Goal: Transaction & Acquisition: Book appointment/travel/reservation

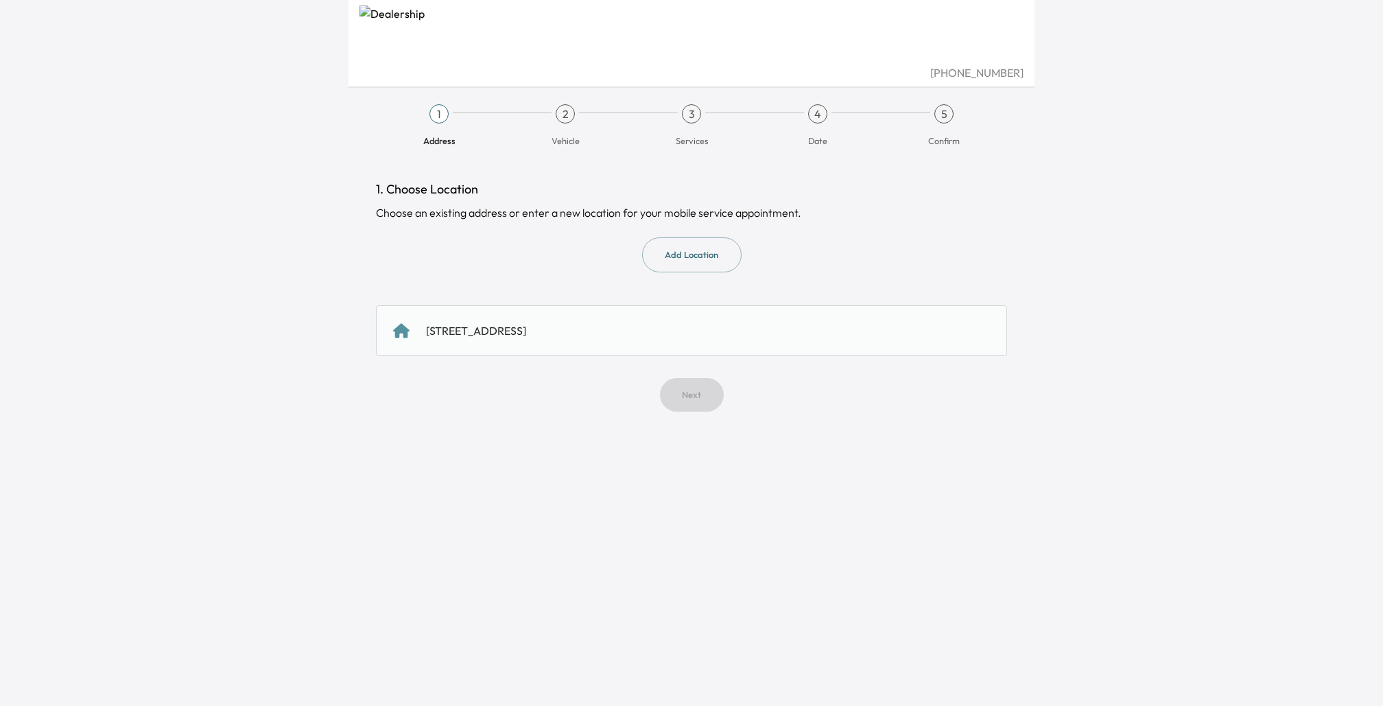
click at [636, 348] on div "[STREET_ADDRESS]" at bounding box center [691, 330] width 631 height 51
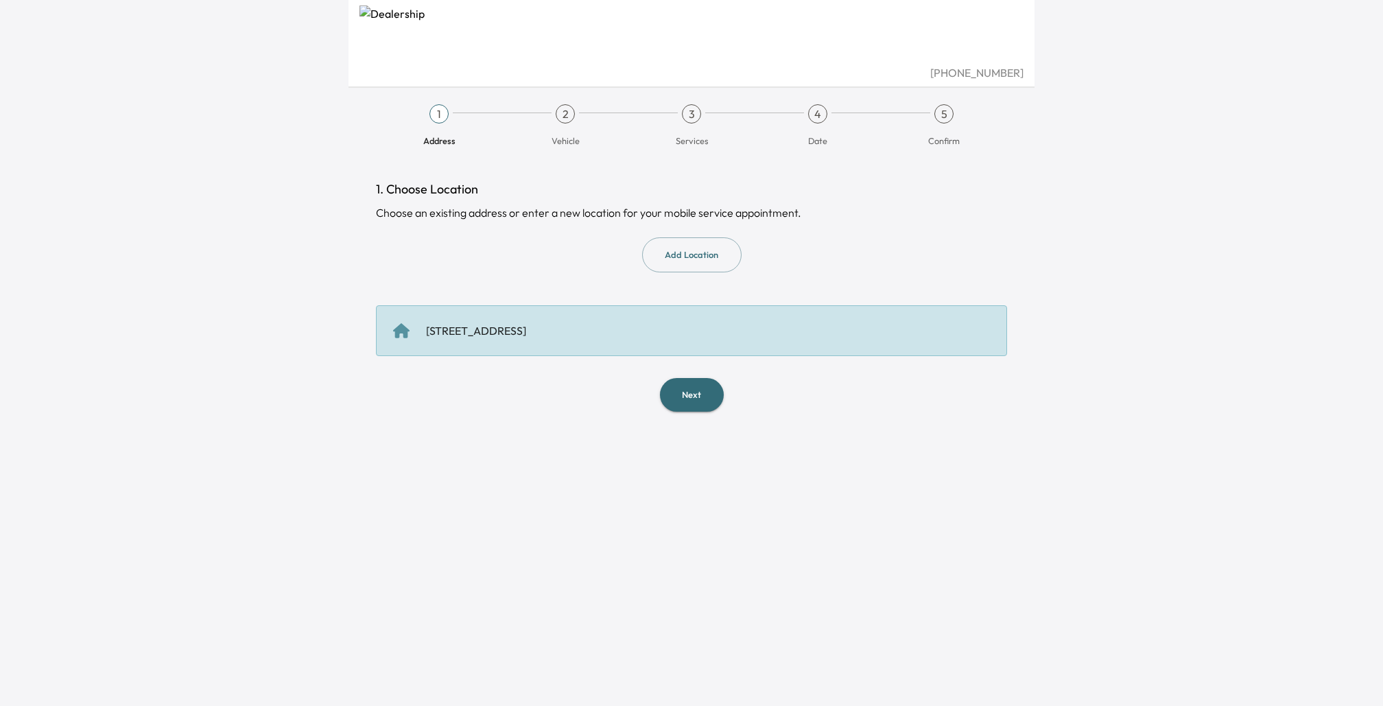
click at [686, 393] on button "Next" at bounding box center [692, 395] width 64 height 34
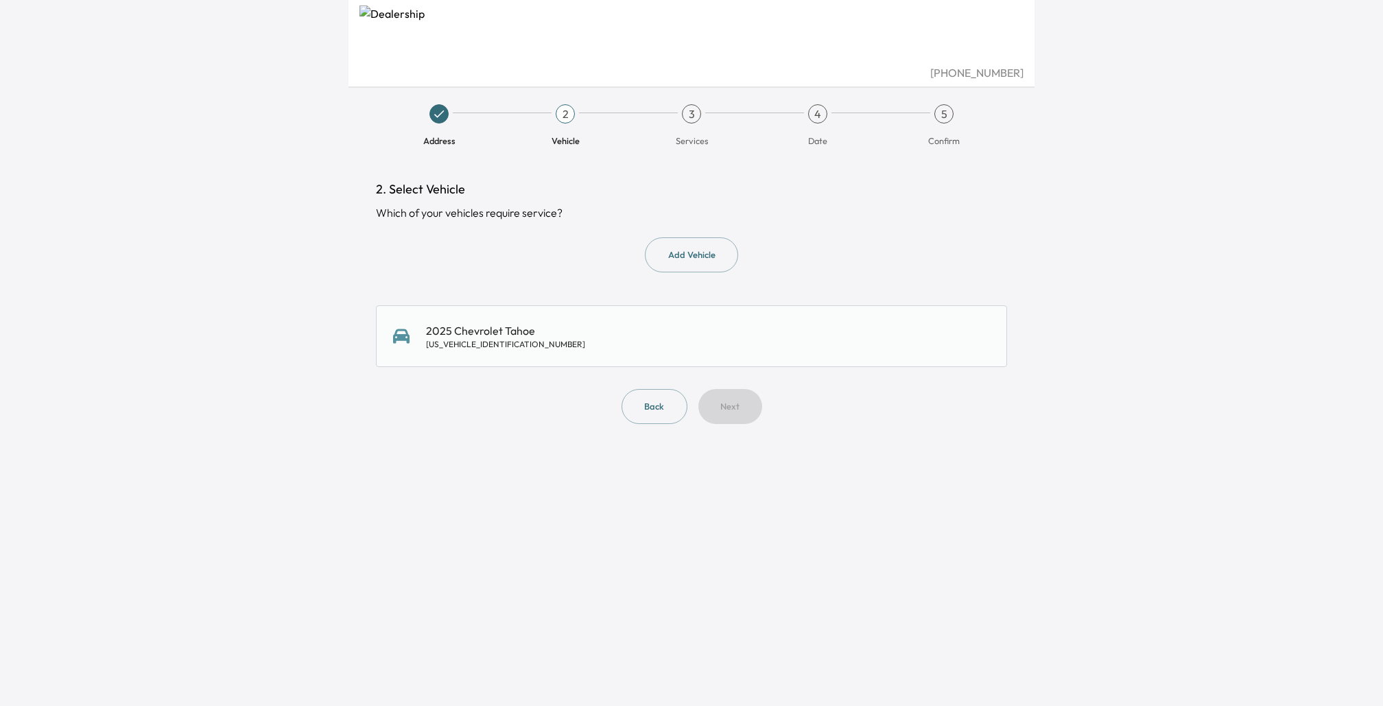
click at [646, 357] on div "2025 Chevrolet Tahoe [US_VEHICLE_IDENTIFICATION_NUMBER]" at bounding box center [691, 336] width 631 height 62
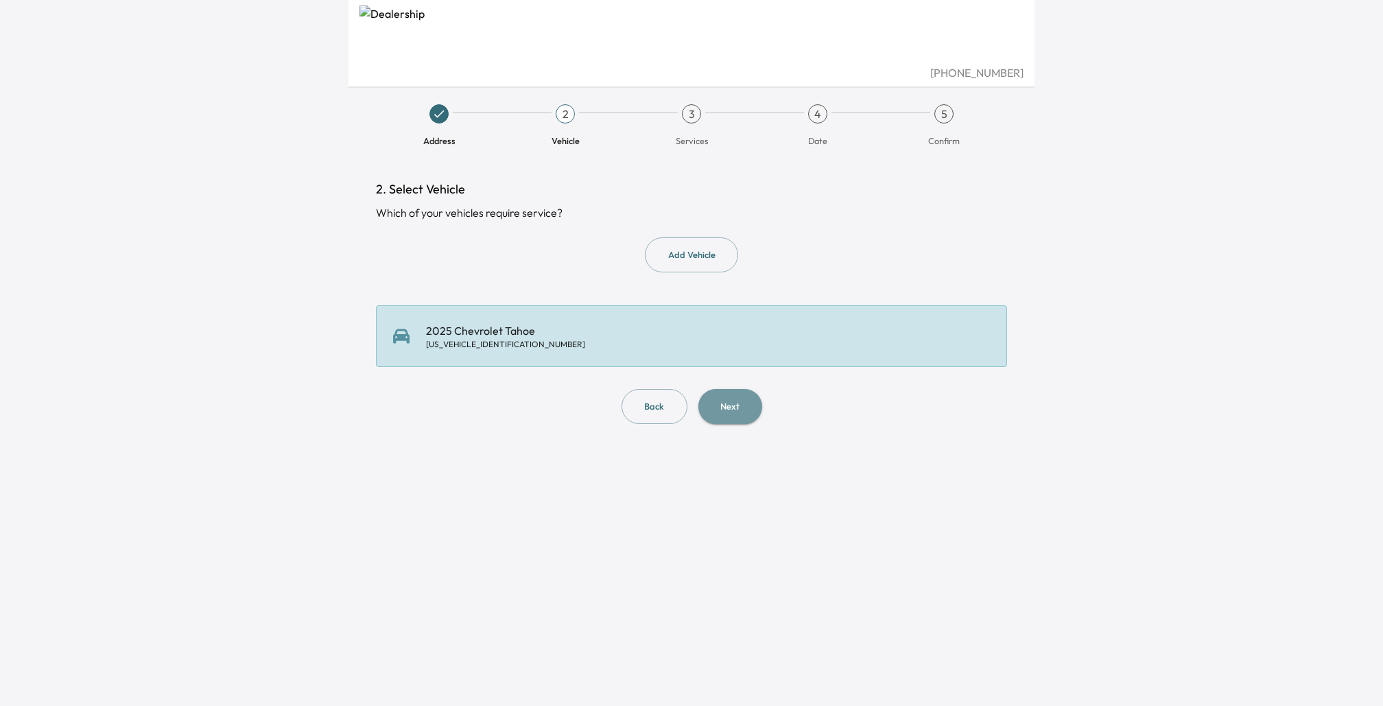
click at [741, 410] on button "Next" at bounding box center [731, 406] width 64 height 35
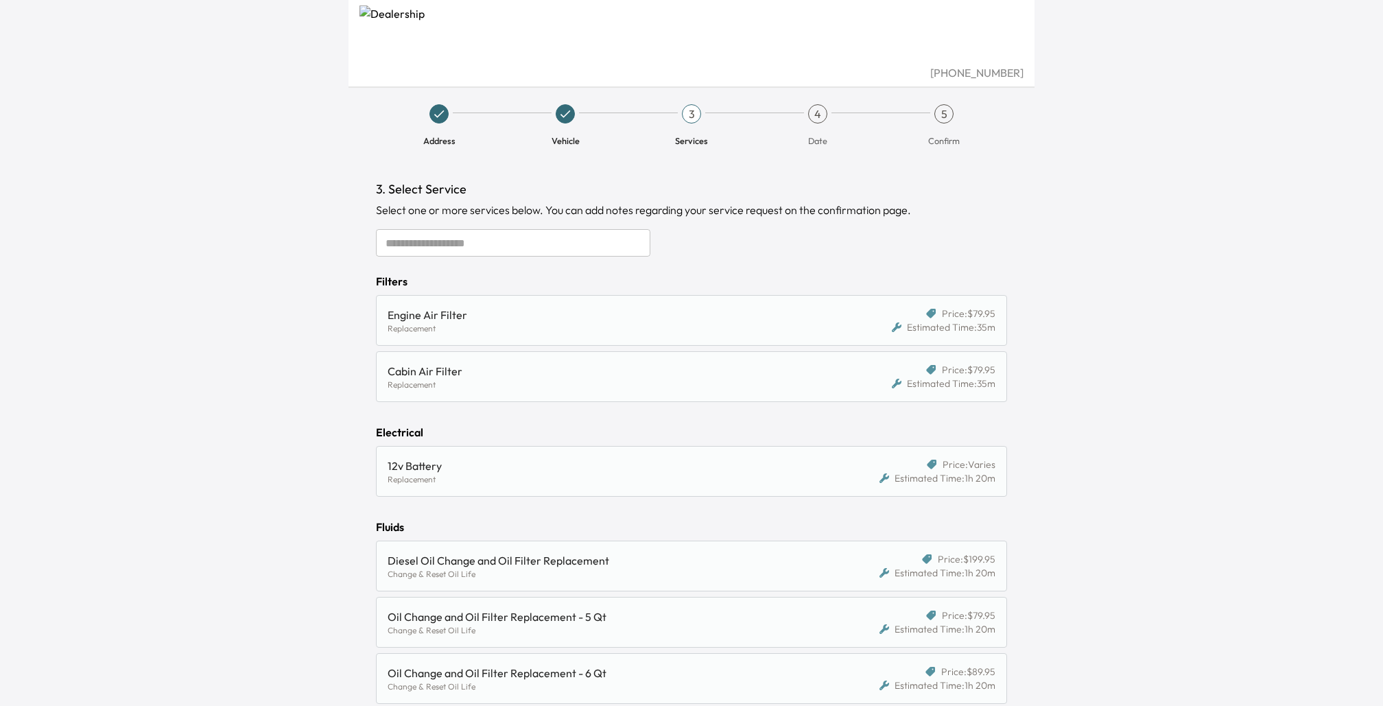
click at [515, 239] on input "text" at bounding box center [513, 242] width 274 height 27
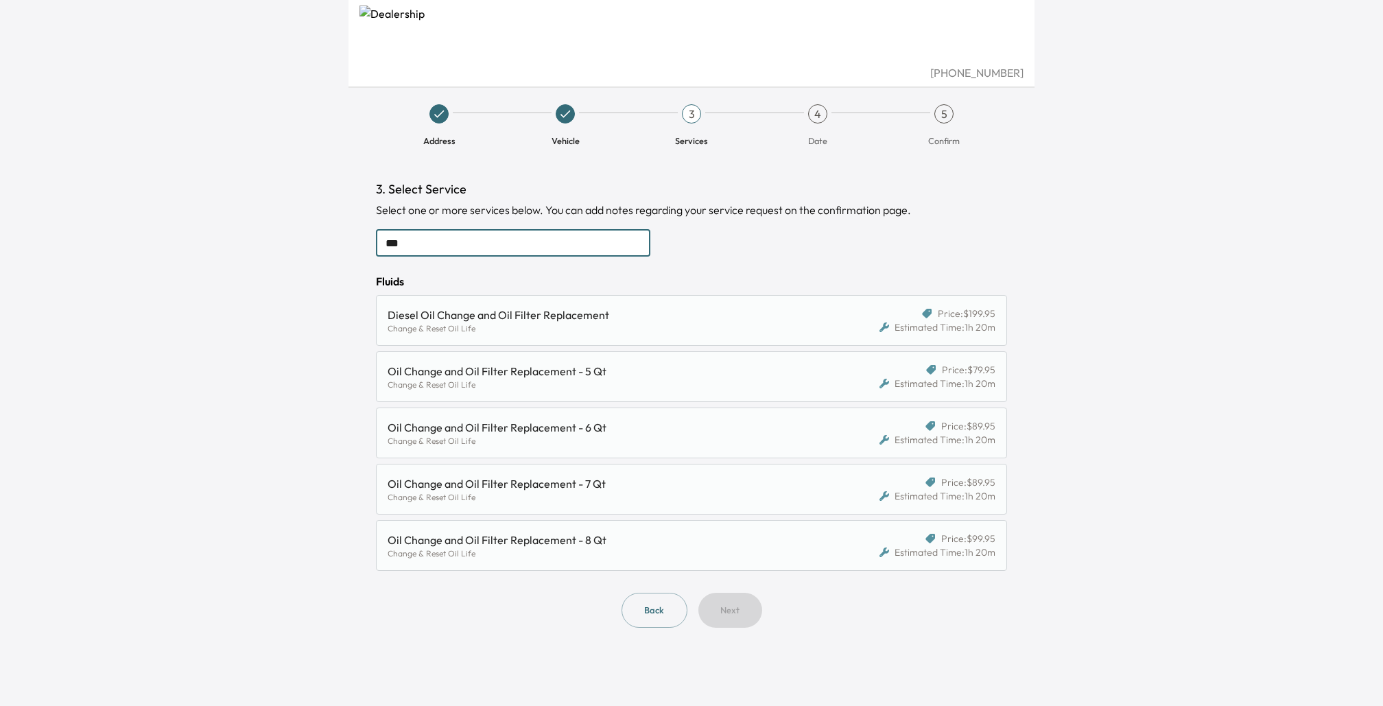
type input "***"
click at [722, 493] on div "Change & Reset Oil Life" at bounding box center [610, 497] width 445 height 11
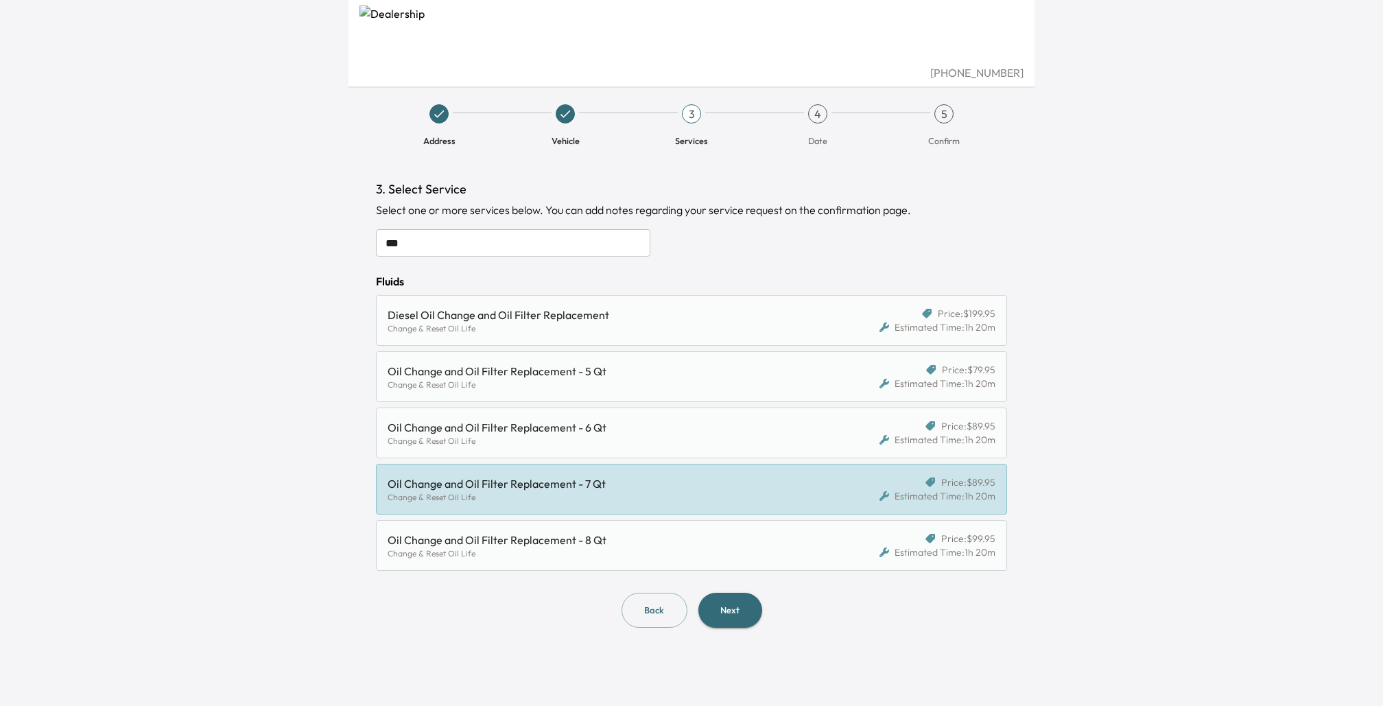
click at [736, 607] on button "Next" at bounding box center [731, 610] width 64 height 35
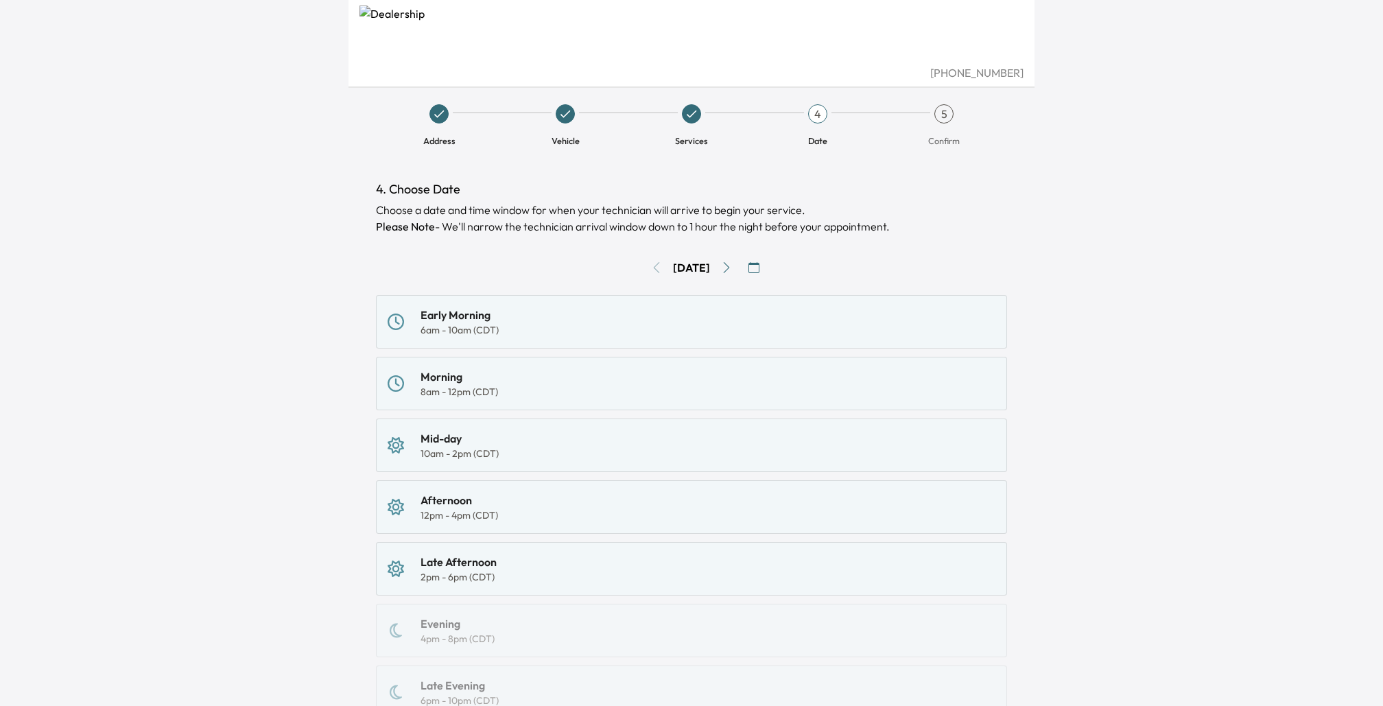
click at [642, 265] on div "[DATE]" at bounding box center [691, 268] width 631 height 22
click at [649, 266] on div "[DATE]" at bounding box center [691, 268] width 631 height 22
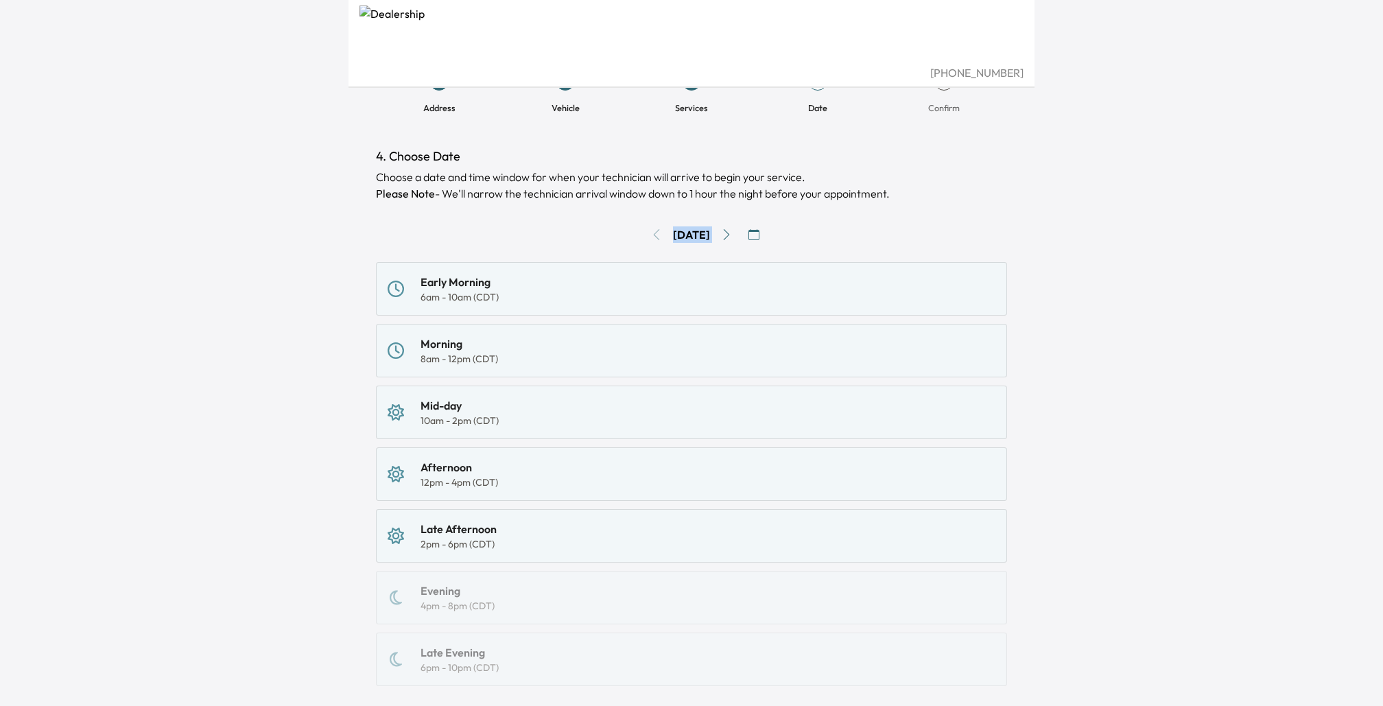
scroll to position [30, 0]
click at [506, 354] on div "Morning 8am - 12pm (CDT)" at bounding box center [692, 353] width 608 height 30
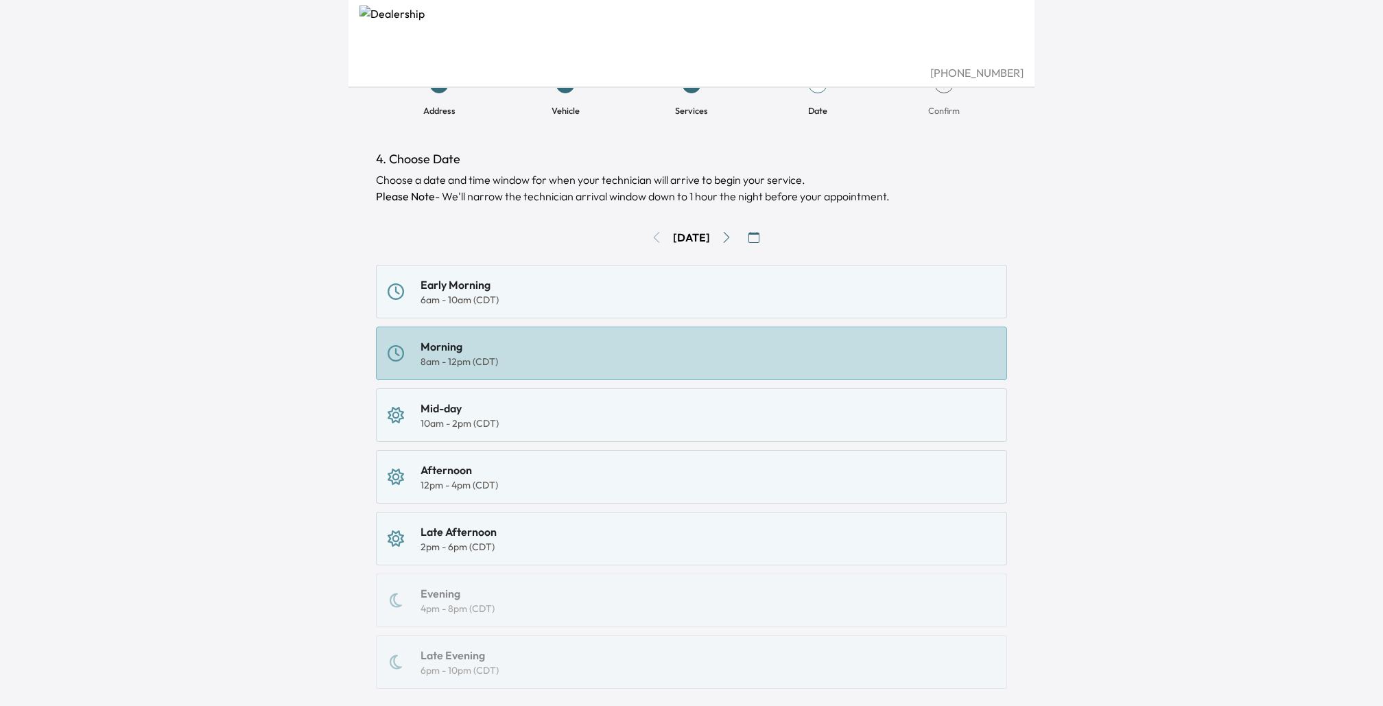
scroll to position [126, 0]
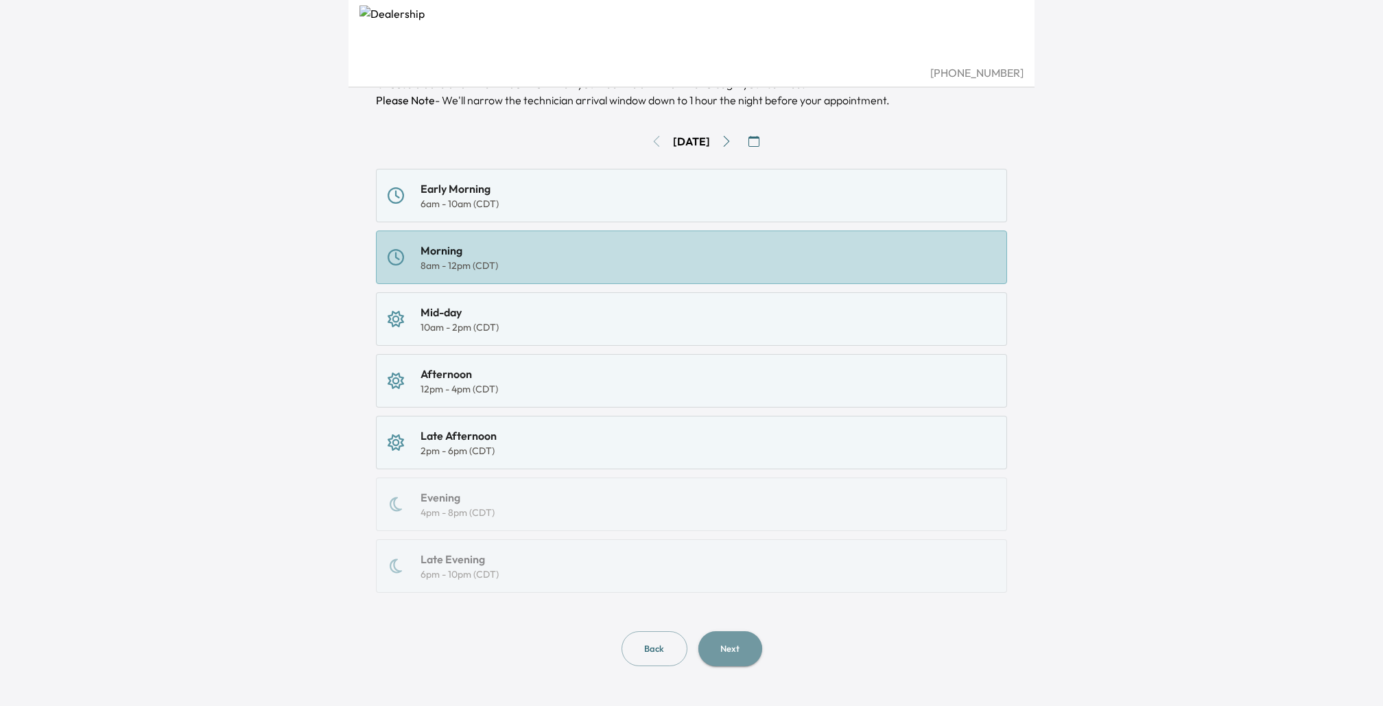
click at [725, 648] on button "Next" at bounding box center [731, 648] width 64 height 35
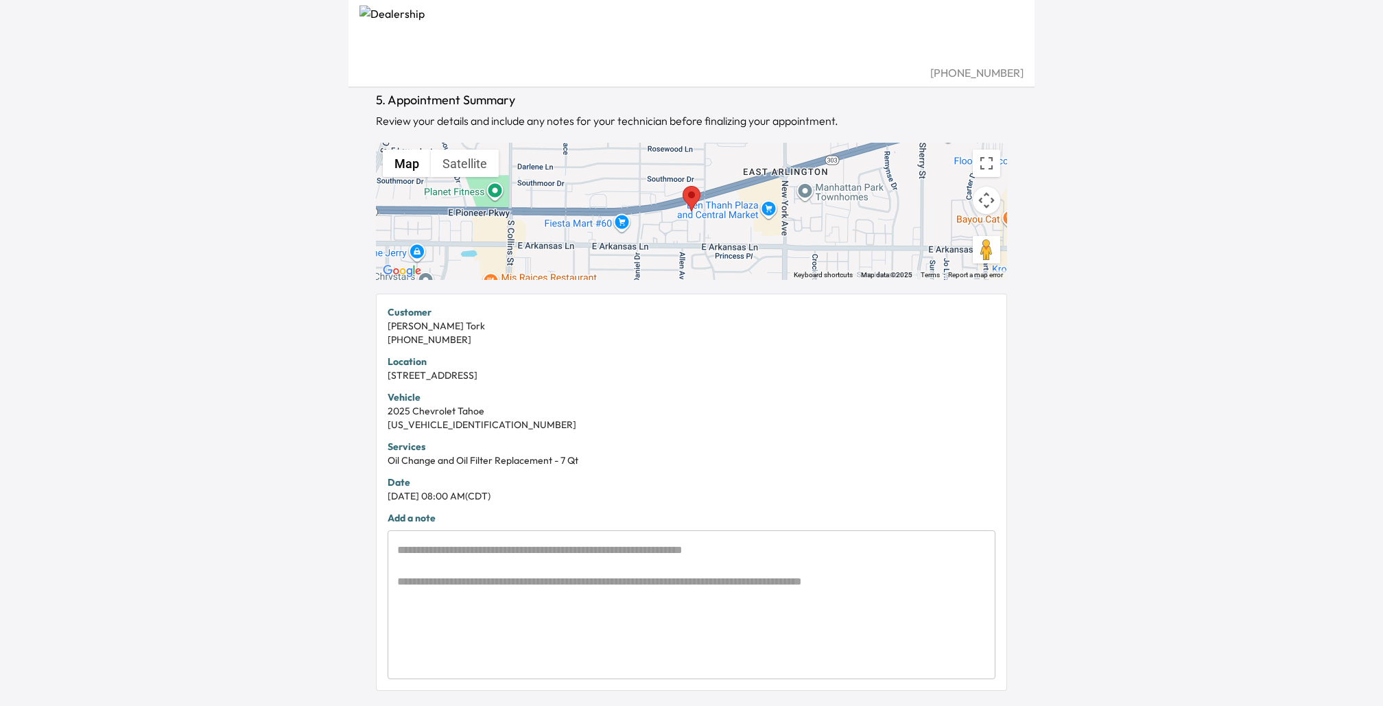
scroll to position [163, 0]
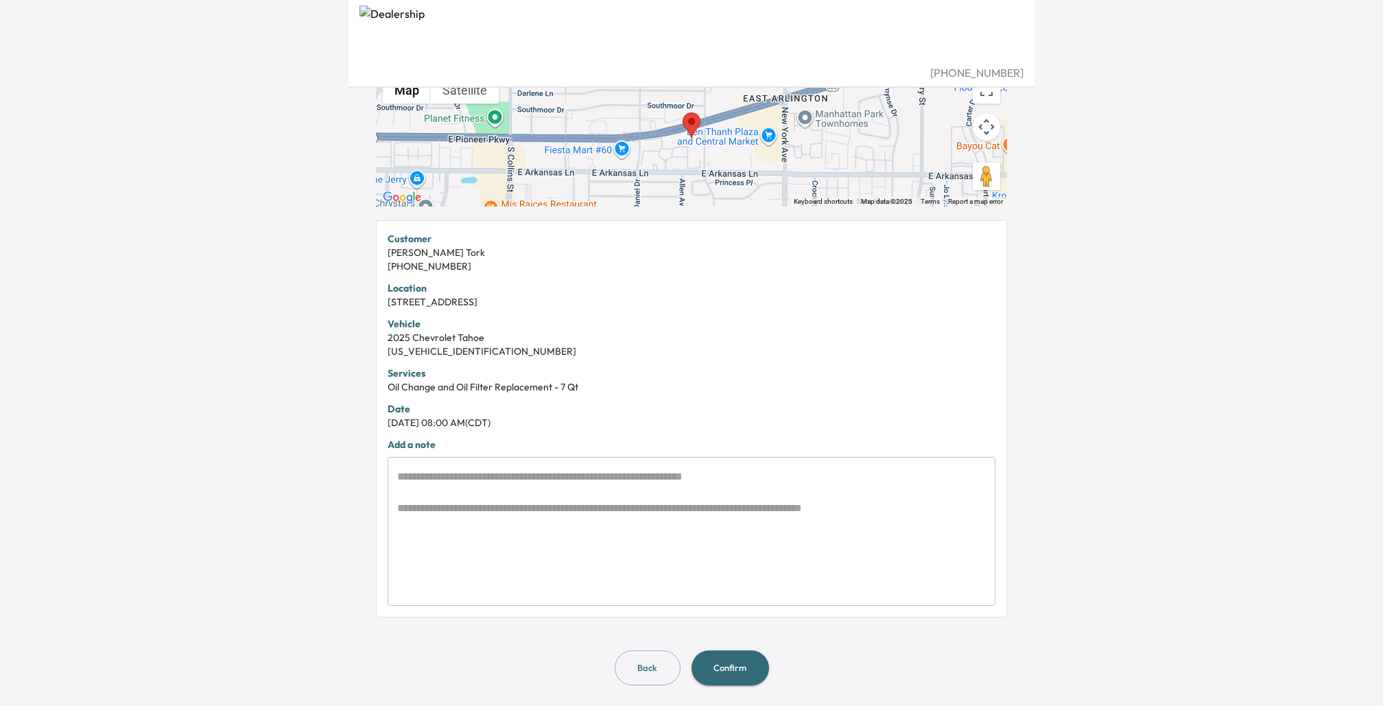
click at [450, 508] on textarea at bounding box center [691, 532] width 589 height 126
click at [722, 664] on button "Confirm" at bounding box center [731, 668] width 78 height 35
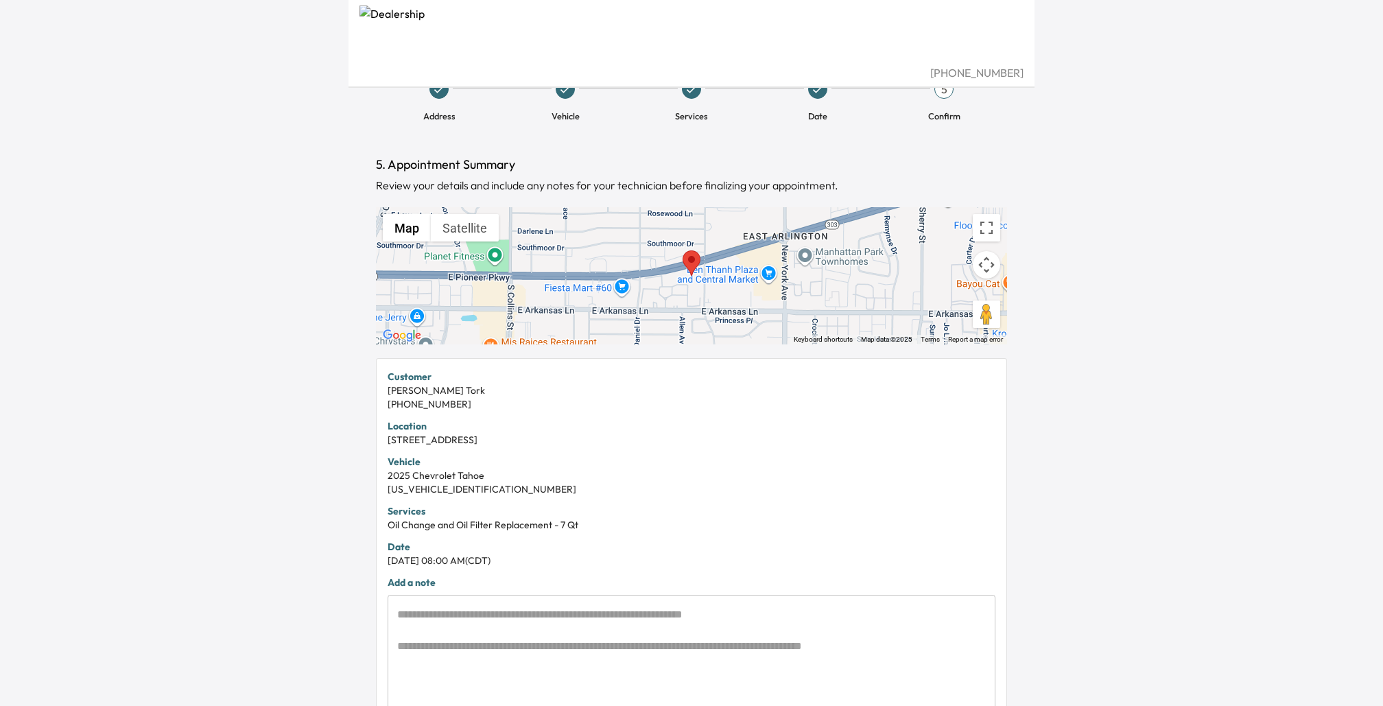
scroll to position [0, 0]
